Goal: Obtain resource: Obtain resource

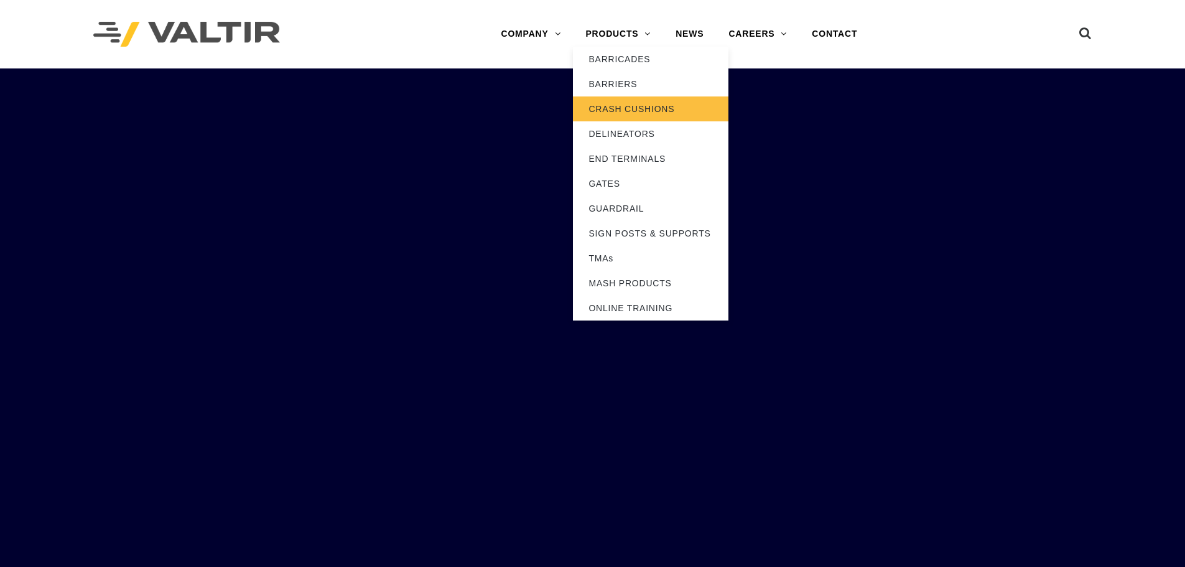
click at [632, 105] on link "CRASH CUSHIONS" at bounding box center [650, 108] width 155 height 25
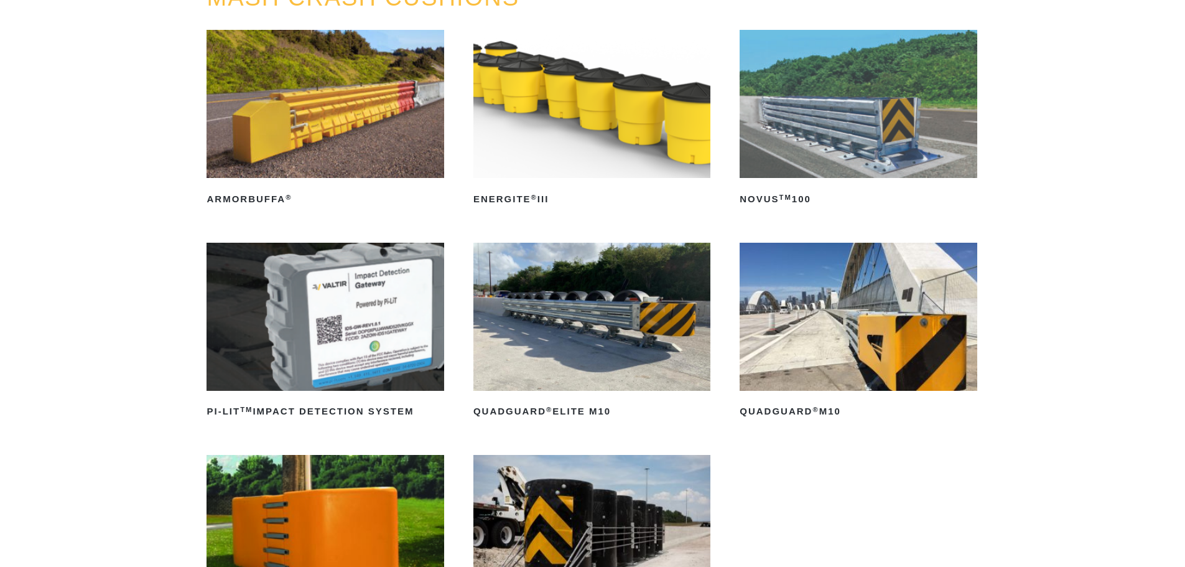
scroll to position [187, 0]
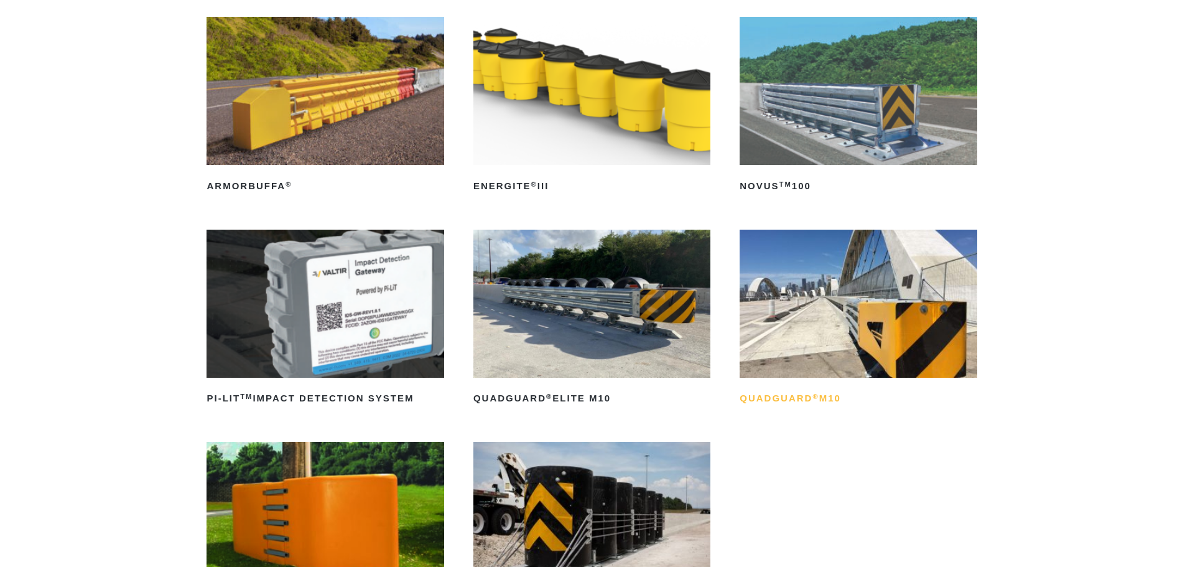
click at [789, 397] on h2 "QuadGuard ® M10" at bounding box center [857, 399] width 237 height 20
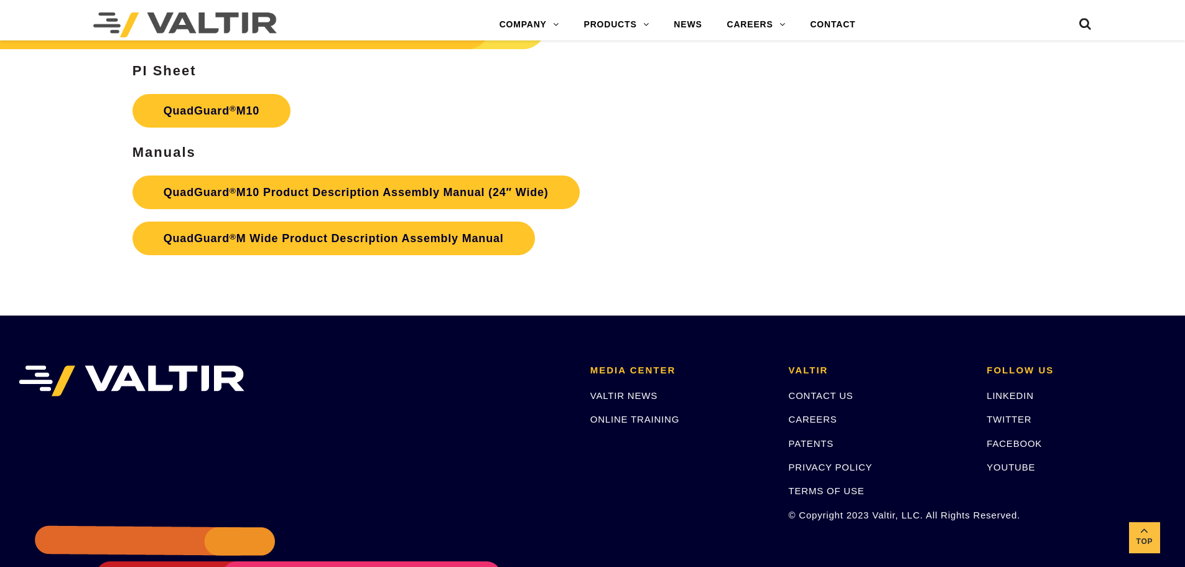
scroll to position [4727, 0]
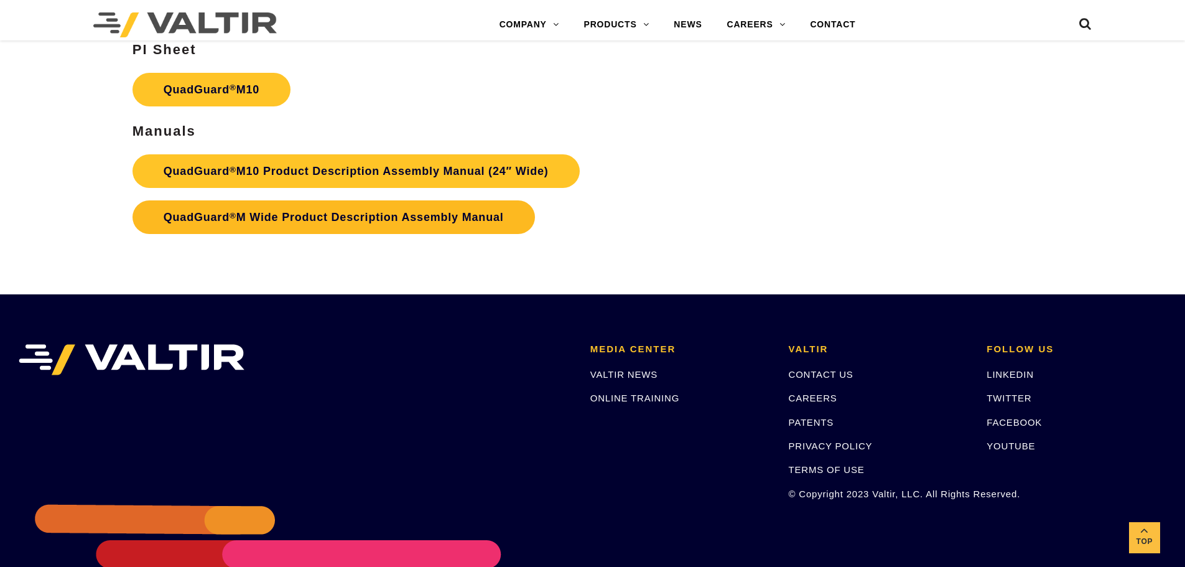
click at [304, 220] on link "QuadGuard ® M Wide Product Description Assembly Manual" at bounding box center [333, 217] width 402 height 34
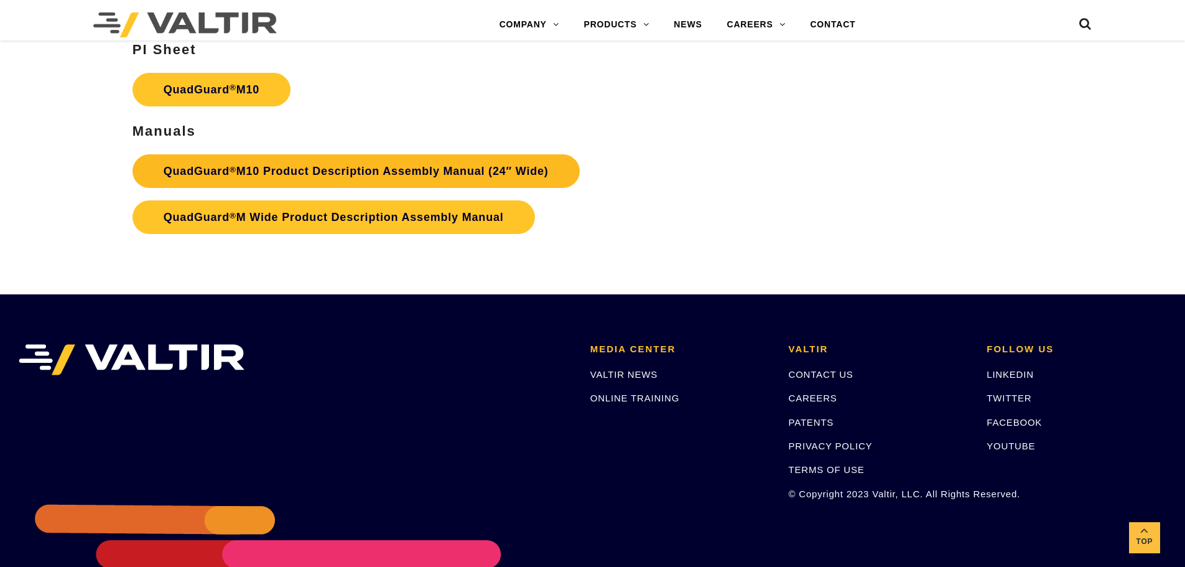
click at [304, 171] on link "QuadGuard ® M10 Product Description Assembly Manual (24″ Wide)" at bounding box center [355, 171] width 447 height 34
